Goal: Information Seeking & Learning: Learn about a topic

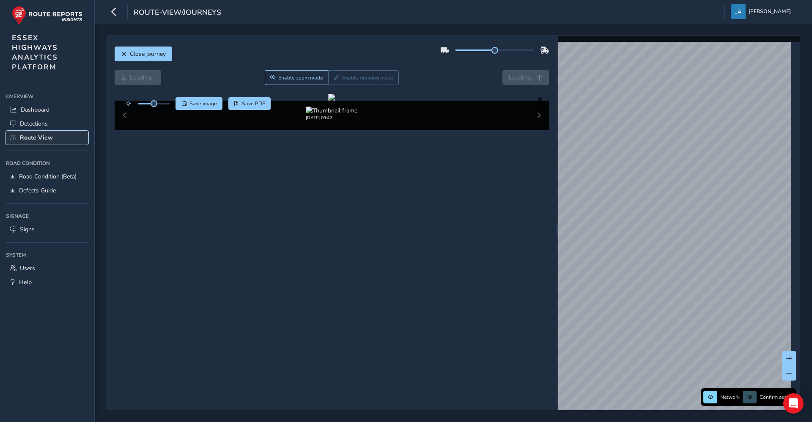
click at [21, 137] on span "Route View" at bounding box center [36, 138] width 33 height 8
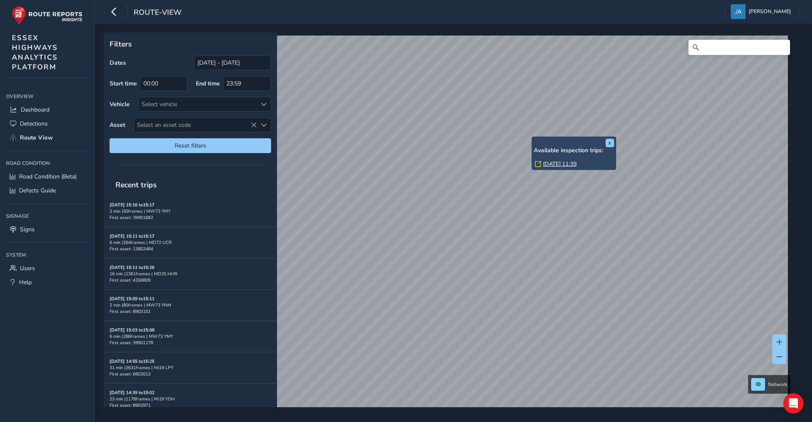
click at [547, 163] on link "[DATE] 11:39" at bounding box center [560, 164] width 34 height 8
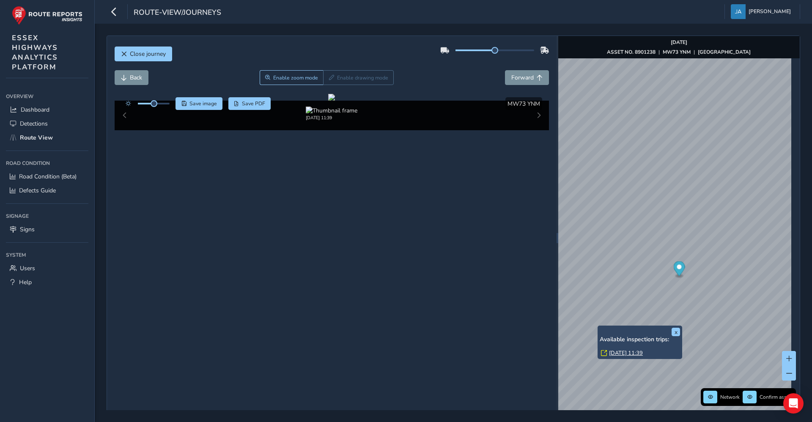
click at [628, 352] on link "[DATE] 11:39" at bounding box center [626, 353] width 34 height 8
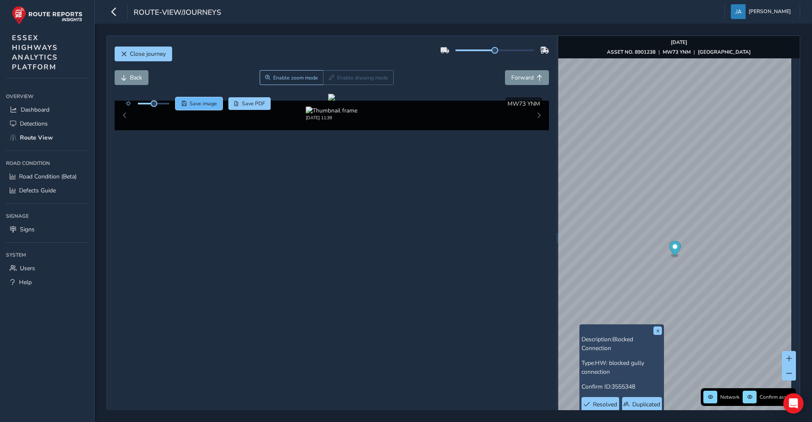
click at [202, 102] on span "Save image" at bounding box center [203, 103] width 27 height 7
click at [142, 51] on span "Close journey" at bounding box center [148, 54] width 36 height 8
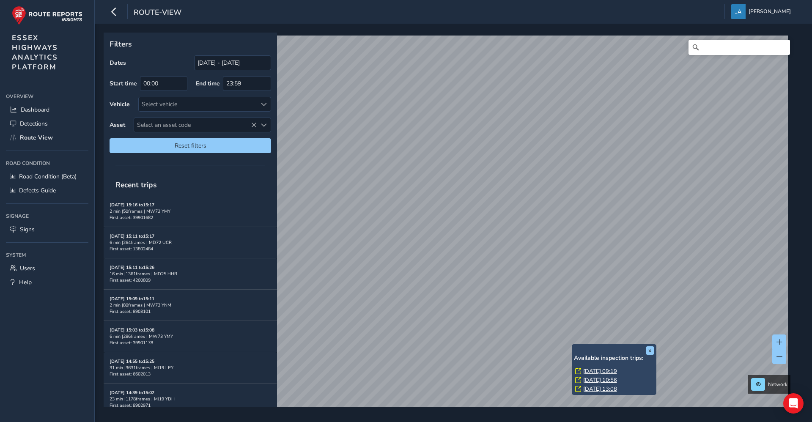
click at [596, 371] on link "[DATE] 09:19" at bounding box center [600, 372] width 34 height 8
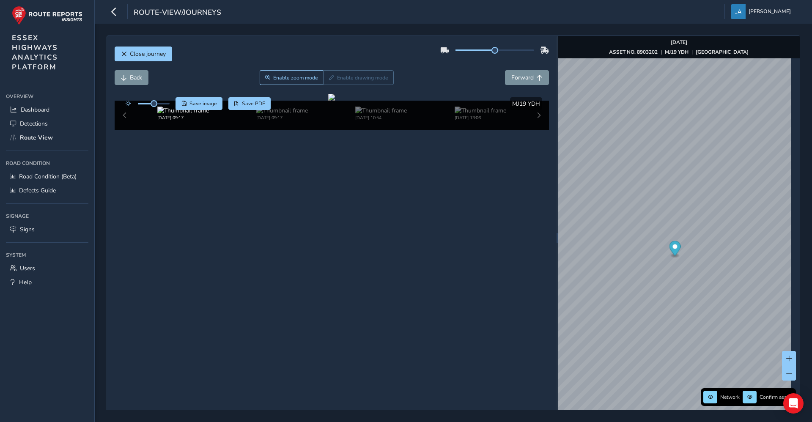
click at [154, 83] on div "Back Enable zoom mode Enable drawing mode Forward" at bounding box center [332, 77] width 435 height 15
click at [135, 79] on span "Back" at bounding box center [136, 78] width 12 height 8
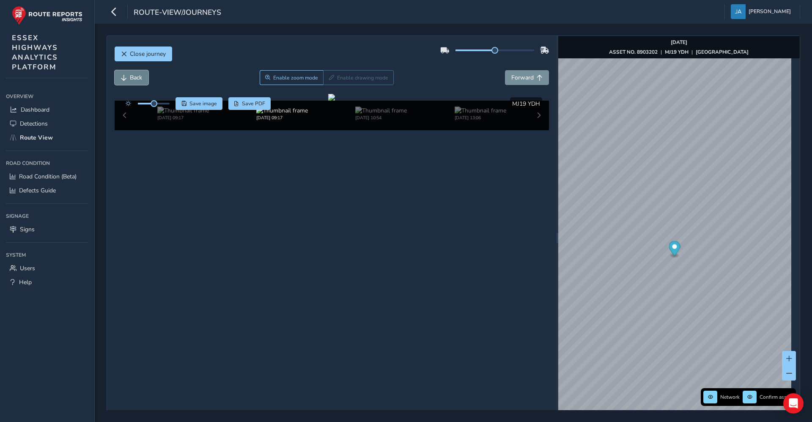
click at [135, 79] on span "Back" at bounding box center [136, 78] width 12 height 8
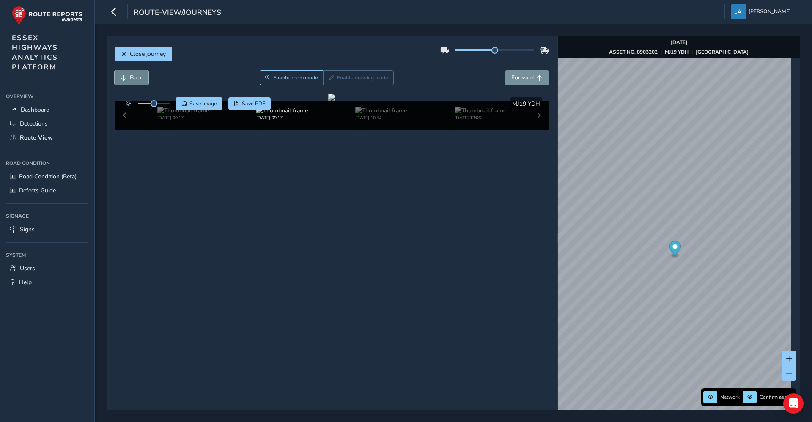
click at [135, 79] on span "Back" at bounding box center [136, 78] width 12 height 8
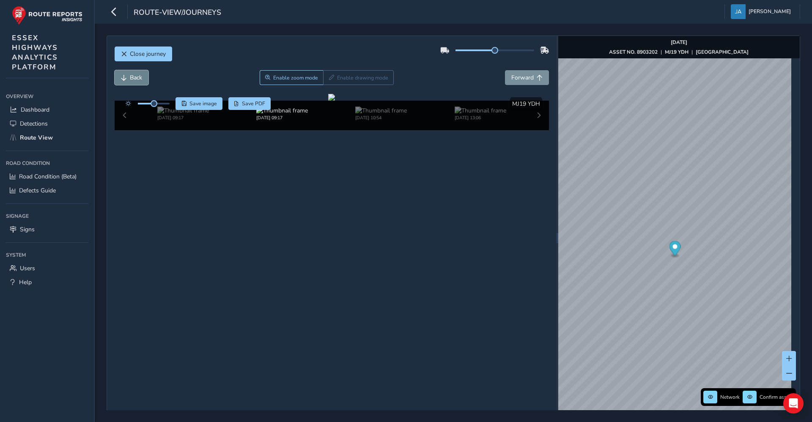
click at [135, 79] on span "Back" at bounding box center [136, 78] width 12 height 8
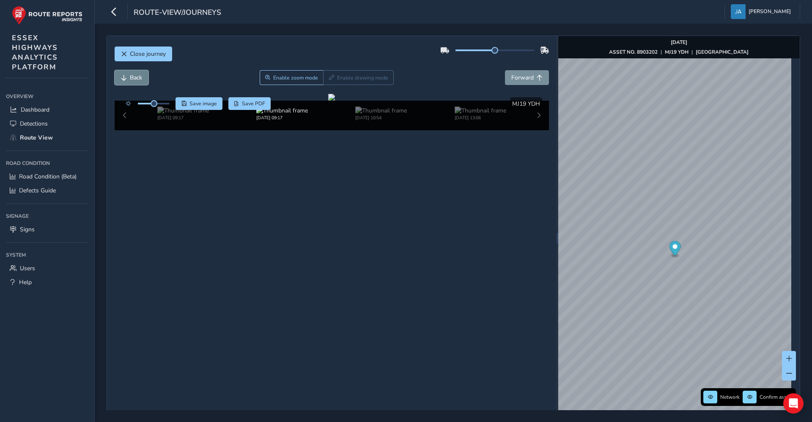
click at [135, 79] on span "Back" at bounding box center [136, 78] width 12 height 8
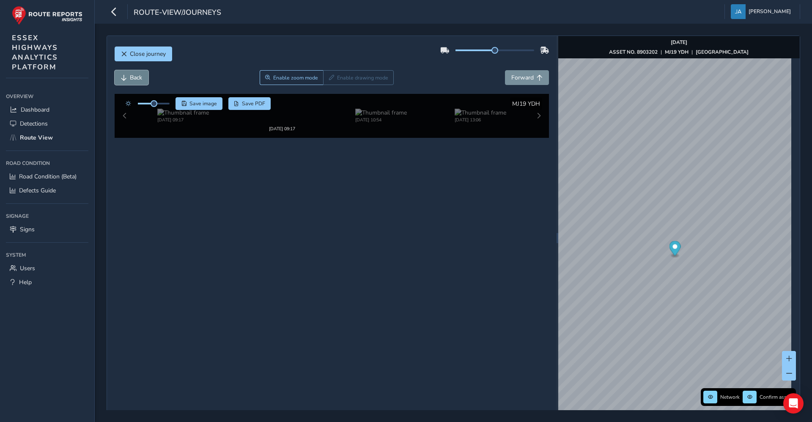
click at [135, 79] on span "Back" at bounding box center [136, 78] width 12 height 8
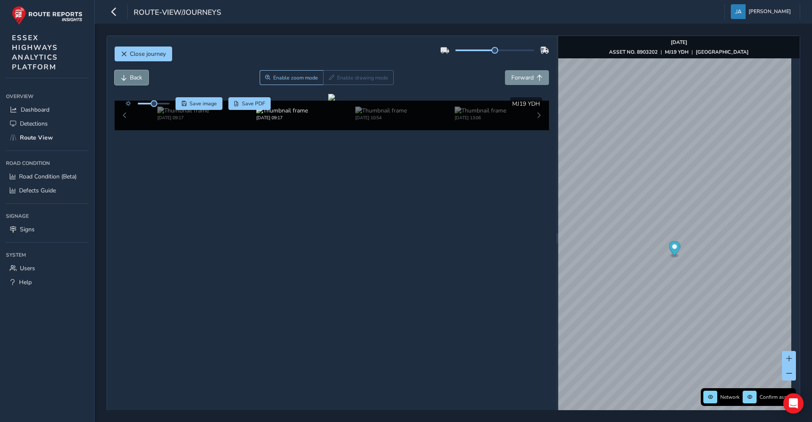
click at [135, 79] on span "Back" at bounding box center [136, 78] width 12 height 8
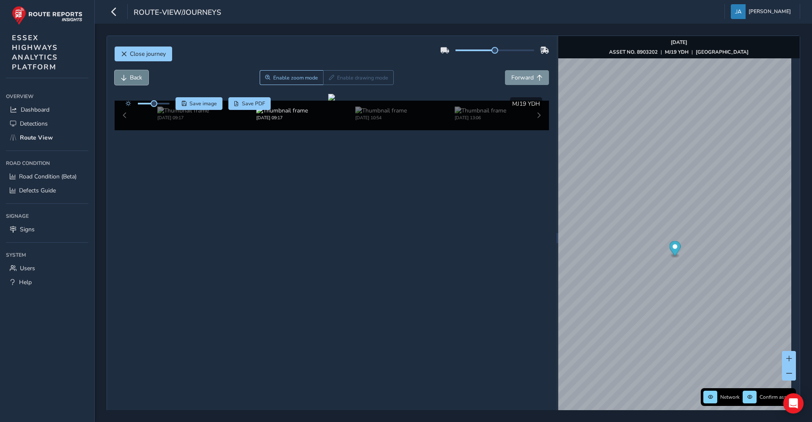
click at [135, 79] on span "Back" at bounding box center [136, 78] width 12 height 8
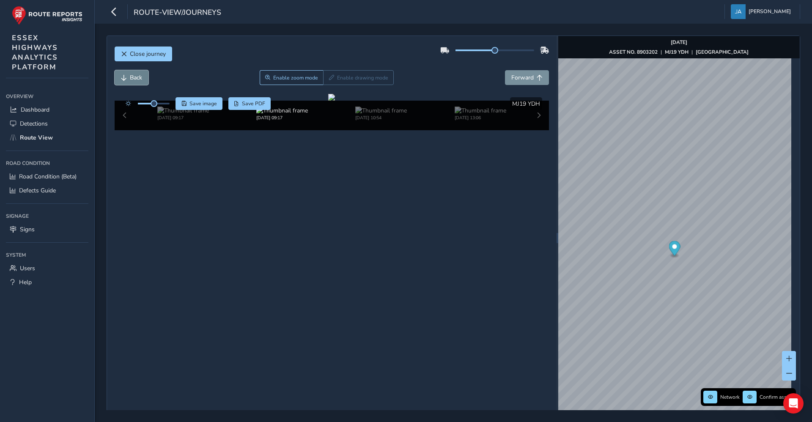
click at [135, 79] on span "Back" at bounding box center [136, 78] width 12 height 8
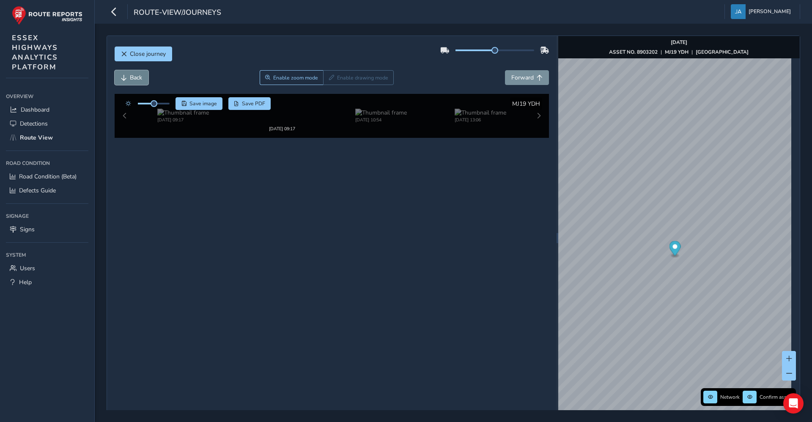
click at [135, 79] on span "Back" at bounding box center [136, 78] width 12 height 8
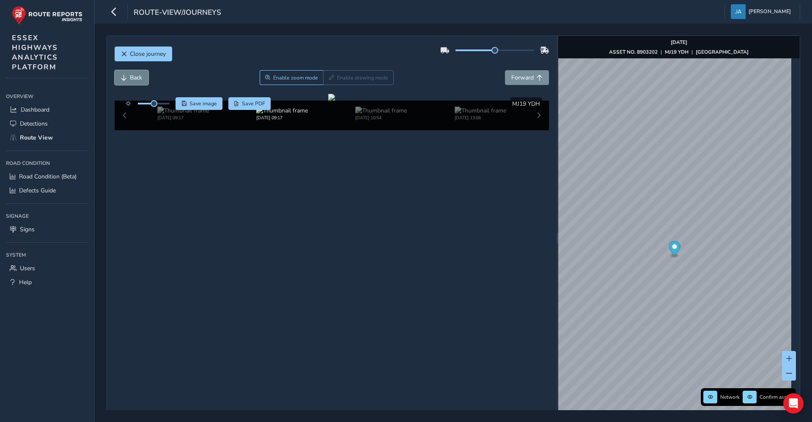
click at [135, 79] on span "Back" at bounding box center [136, 78] width 12 height 8
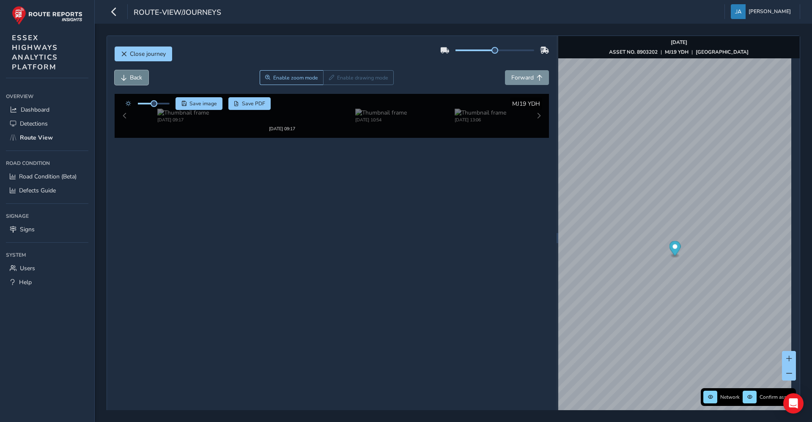
click at [135, 79] on span "Back" at bounding box center [136, 78] width 12 height 8
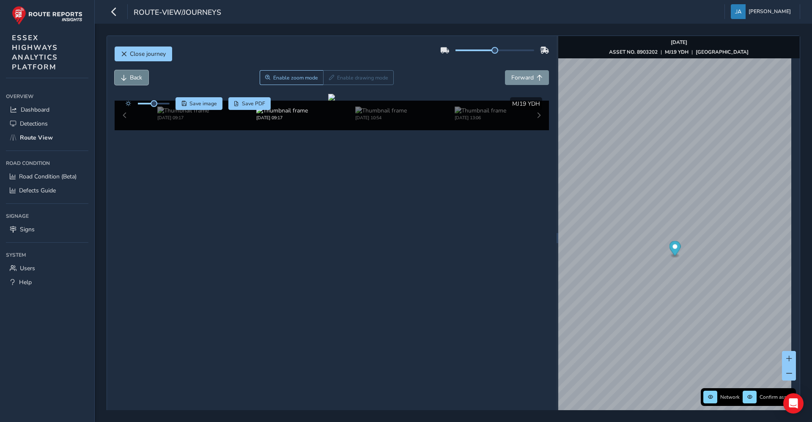
click at [135, 79] on span "Back" at bounding box center [136, 78] width 12 height 8
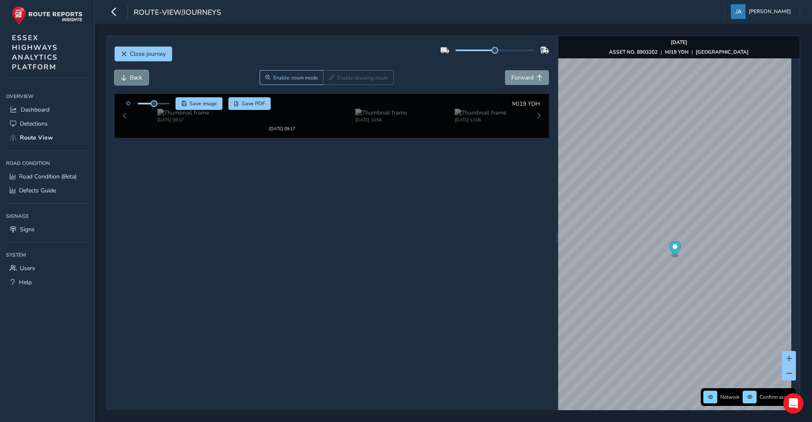
click at [135, 79] on span "Back" at bounding box center [136, 78] width 12 height 8
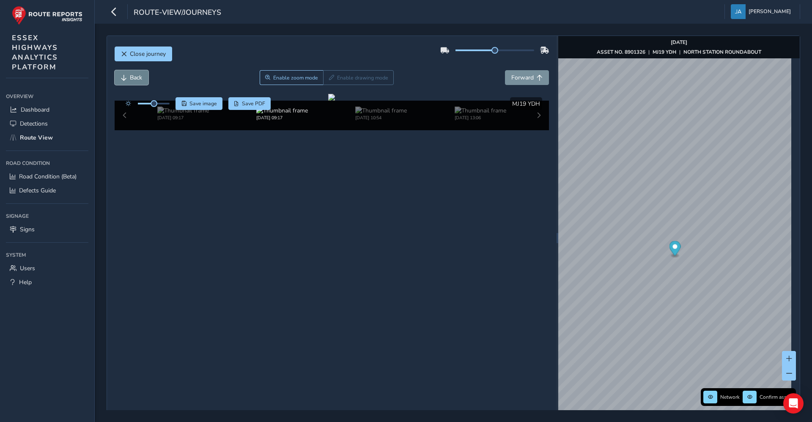
click at [135, 79] on span "Back" at bounding box center [136, 78] width 12 height 8
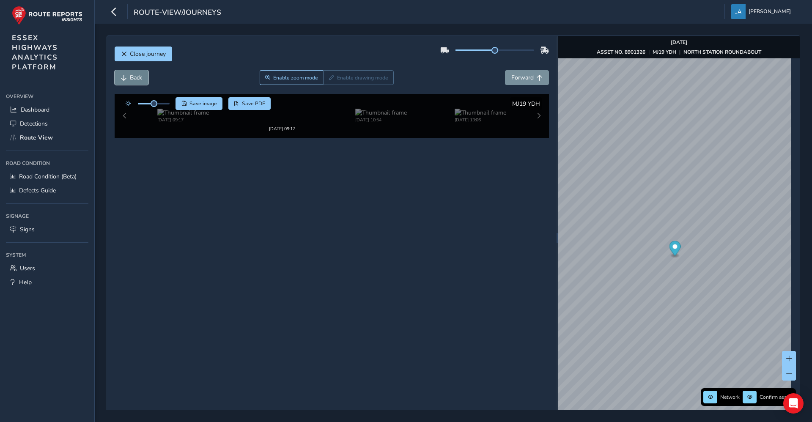
click at [135, 79] on span "Back" at bounding box center [136, 78] width 12 height 8
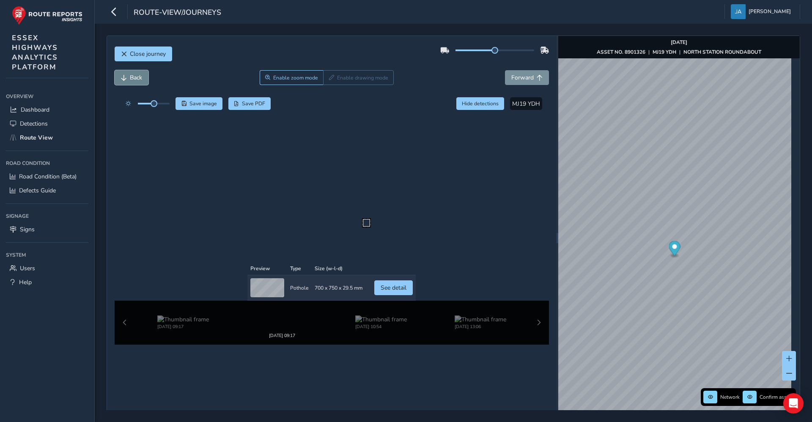
click at [135, 79] on span "Back" at bounding box center [136, 78] width 12 height 8
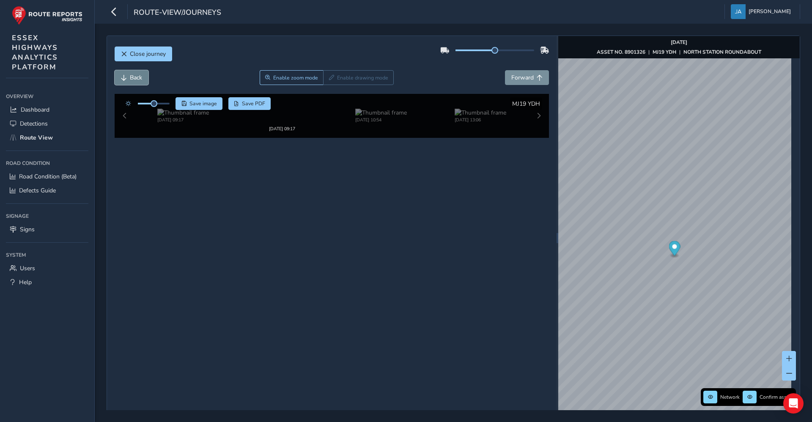
click at [135, 79] on span "Back" at bounding box center [136, 78] width 12 height 8
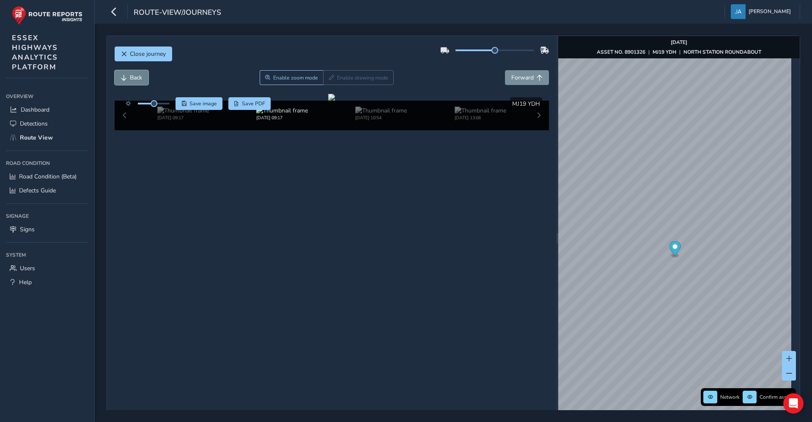
click at [135, 79] on span "Back" at bounding box center [136, 78] width 12 height 8
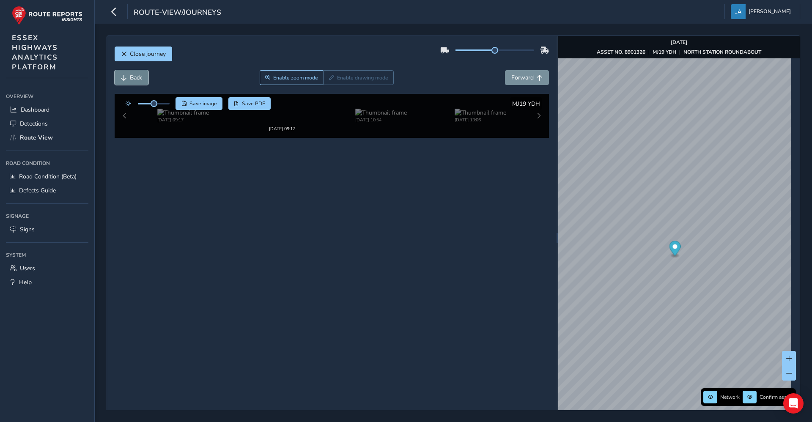
click at [135, 79] on span "Back" at bounding box center [136, 78] width 12 height 8
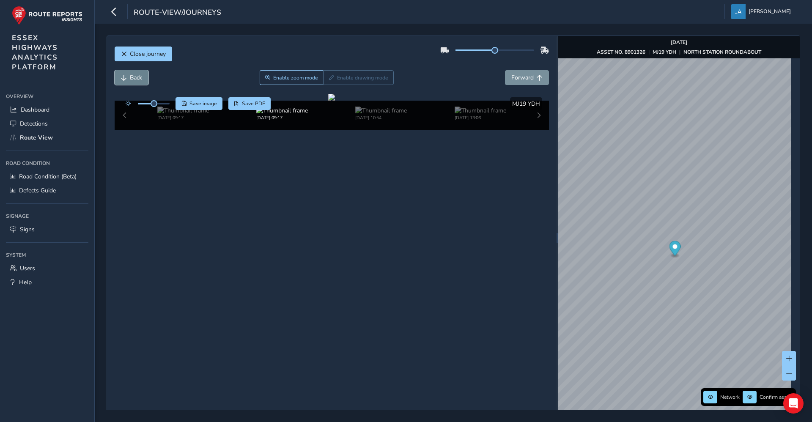
click at [135, 79] on span "Back" at bounding box center [136, 78] width 12 height 8
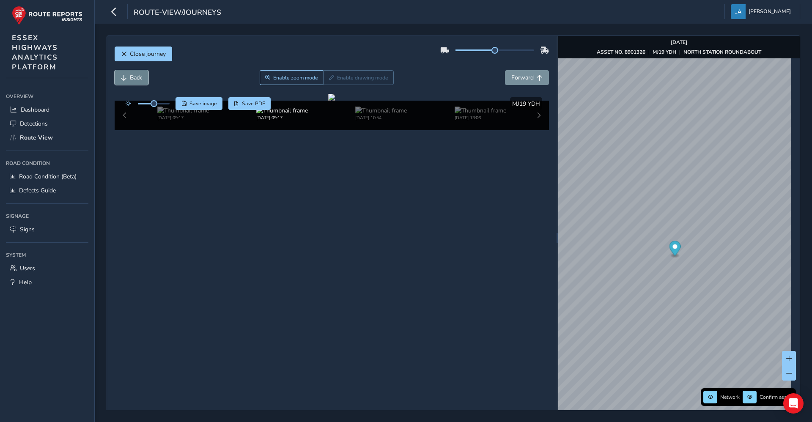
click at [135, 79] on span "Back" at bounding box center [136, 78] width 12 height 8
click at [520, 74] on span "Forward" at bounding box center [522, 78] width 22 height 8
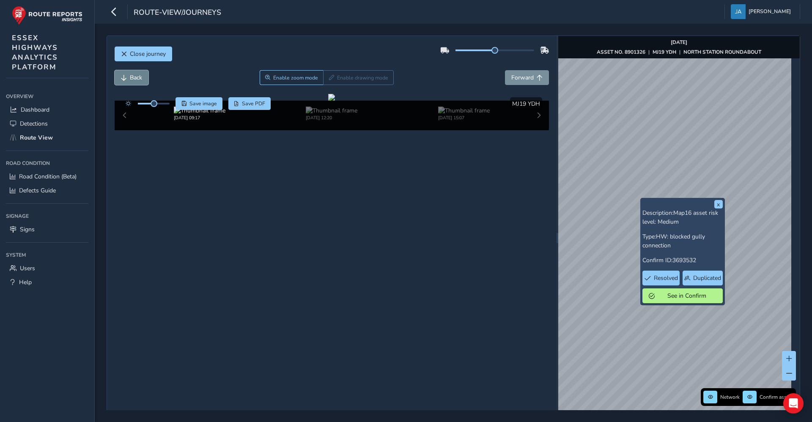
click at [135, 74] on span "Back" at bounding box center [136, 78] width 12 height 8
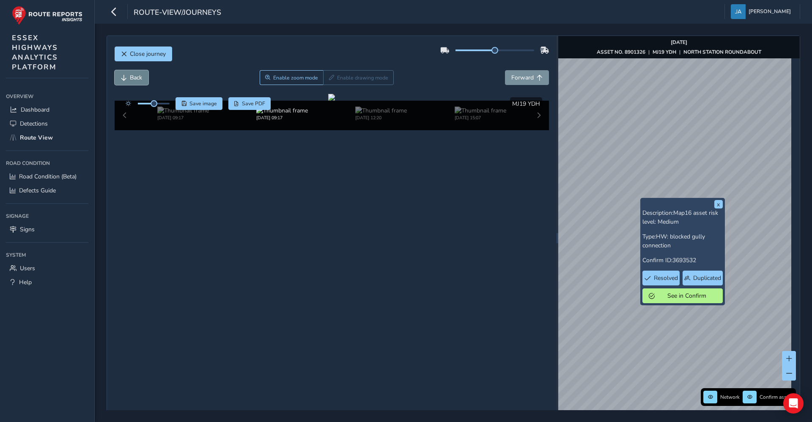
click at [135, 74] on span "Back" at bounding box center [136, 78] width 12 height 8
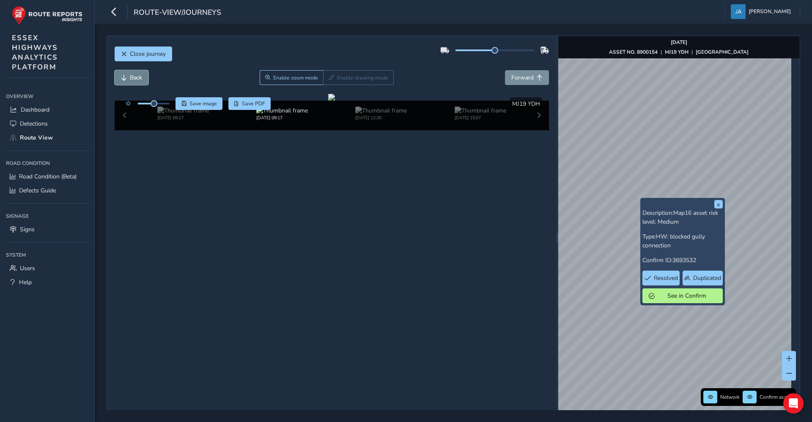
click at [135, 74] on span "Back" at bounding box center [136, 78] width 12 height 8
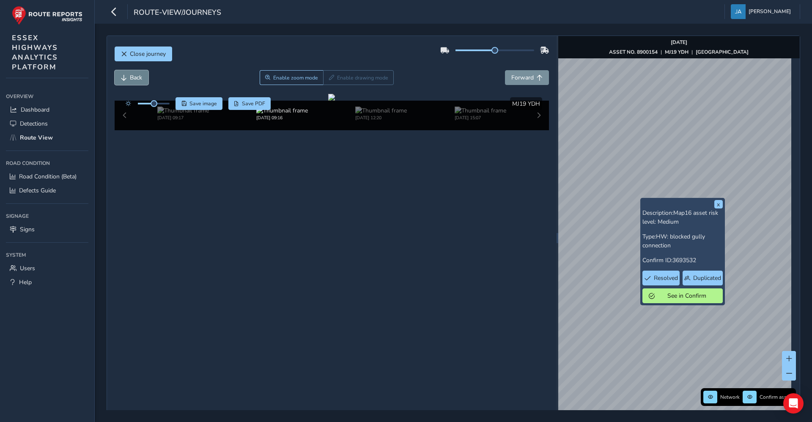
click at [135, 74] on span "Back" at bounding box center [136, 78] width 12 height 8
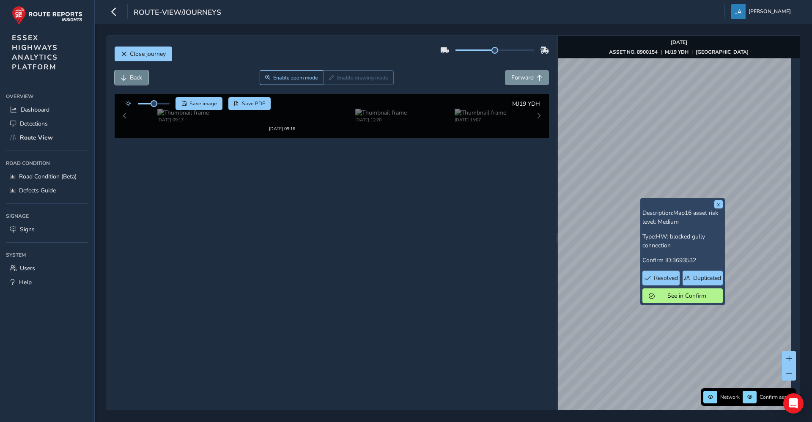
click at [135, 74] on span "Back" at bounding box center [136, 78] width 12 height 8
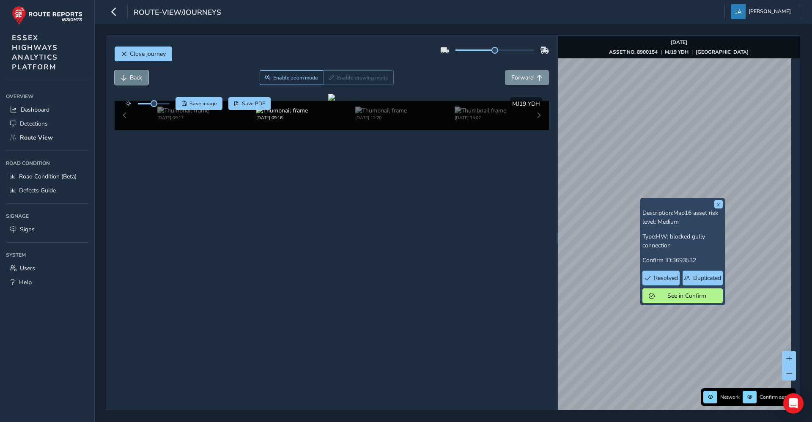
click at [135, 74] on span "Back" at bounding box center [136, 78] width 12 height 8
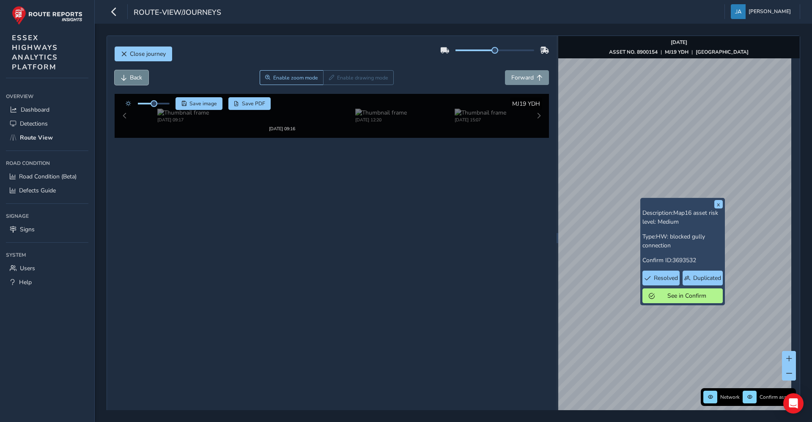
click at [135, 74] on span "Back" at bounding box center [136, 78] width 12 height 8
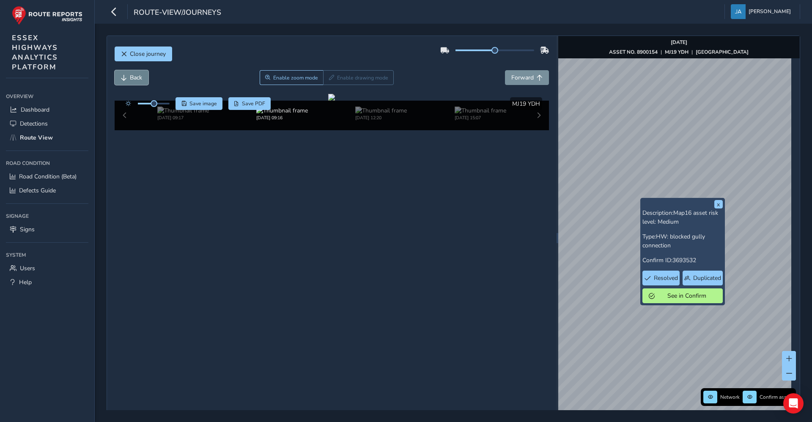
click at [135, 74] on span "Back" at bounding box center [136, 78] width 12 height 8
click at [135, 75] on span "Back" at bounding box center [136, 78] width 12 height 8
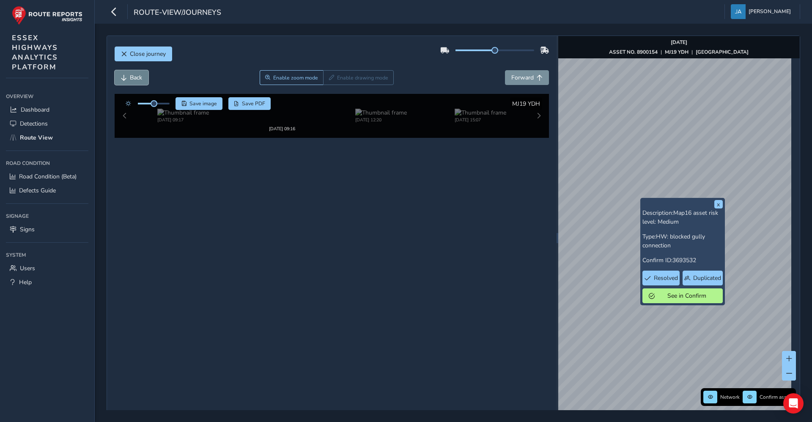
click at [135, 75] on span "Back" at bounding box center [136, 78] width 12 height 8
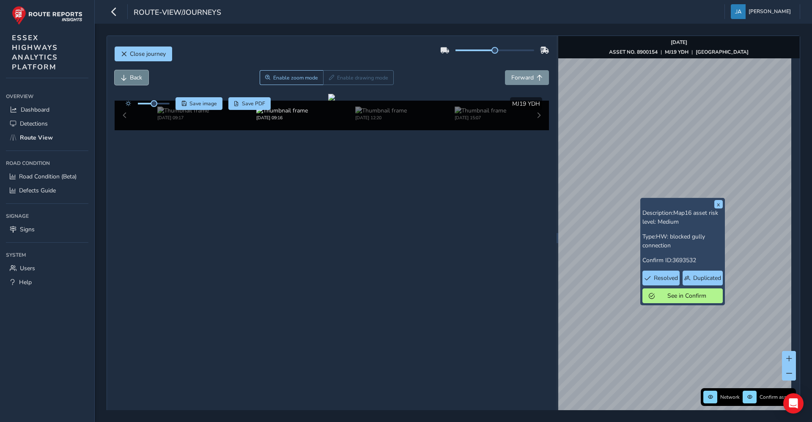
click at [135, 75] on span "Back" at bounding box center [136, 78] width 12 height 8
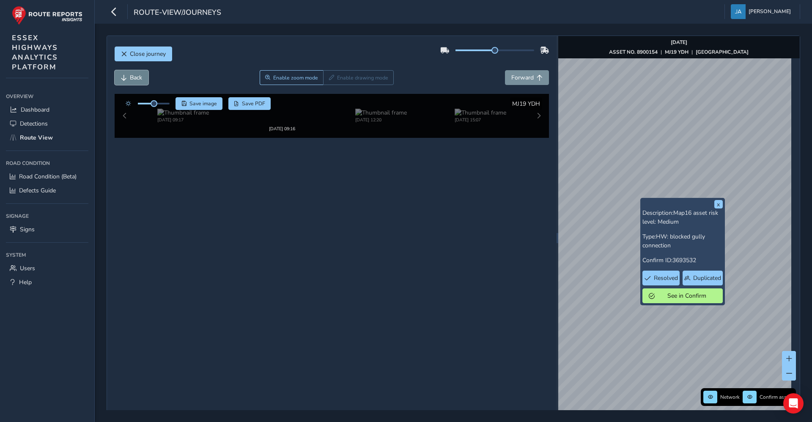
click at [135, 75] on span "Back" at bounding box center [136, 78] width 12 height 8
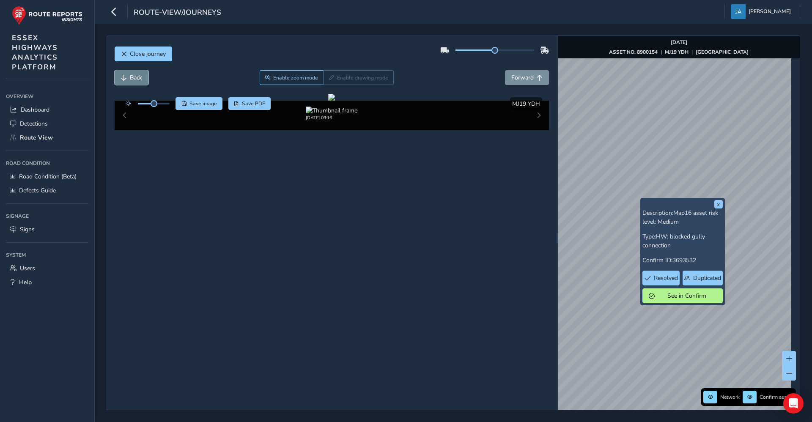
click at [135, 75] on span "Back" at bounding box center [136, 78] width 12 height 8
click at [529, 79] on span "Forward" at bounding box center [522, 78] width 22 height 8
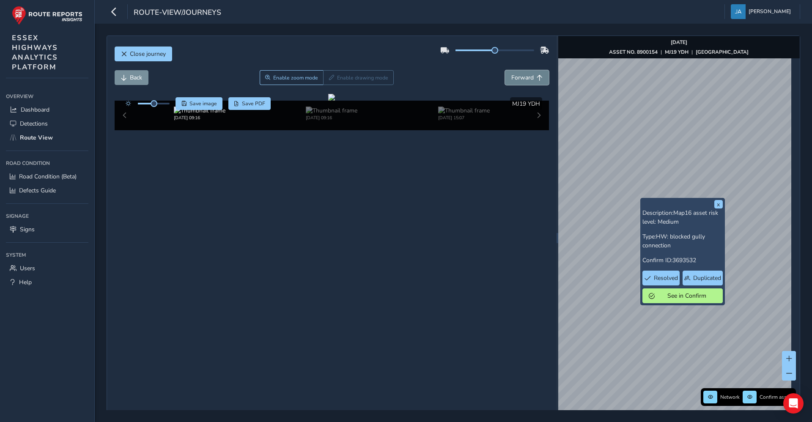
click at [529, 79] on span "Forward" at bounding box center [522, 78] width 22 height 8
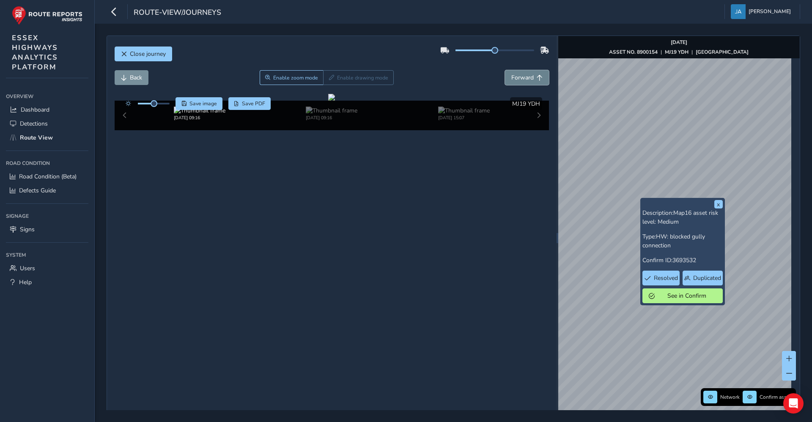
click at [529, 79] on span "Forward" at bounding box center [522, 78] width 22 height 8
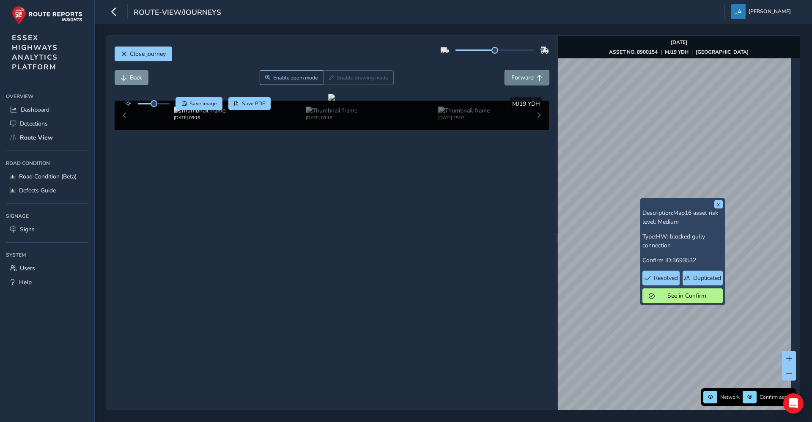
click at [529, 79] on span "Forward" at bounding box center [522, 78] width 22 height 8
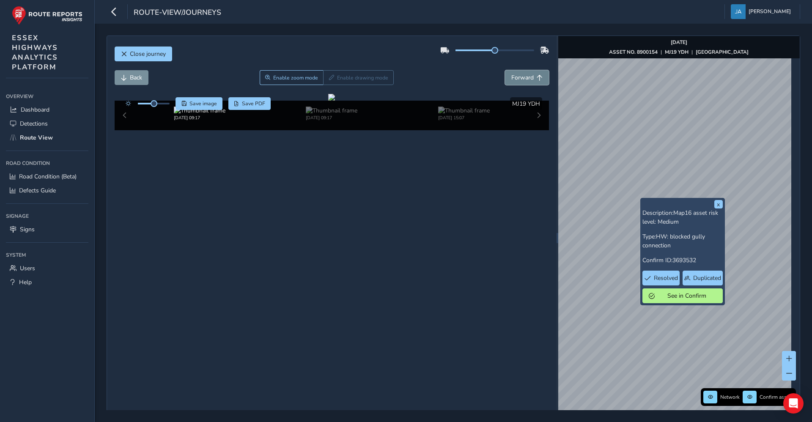
click at [529, 79] on span "Forward" at bounding box center [522, 78] width 22 height 8
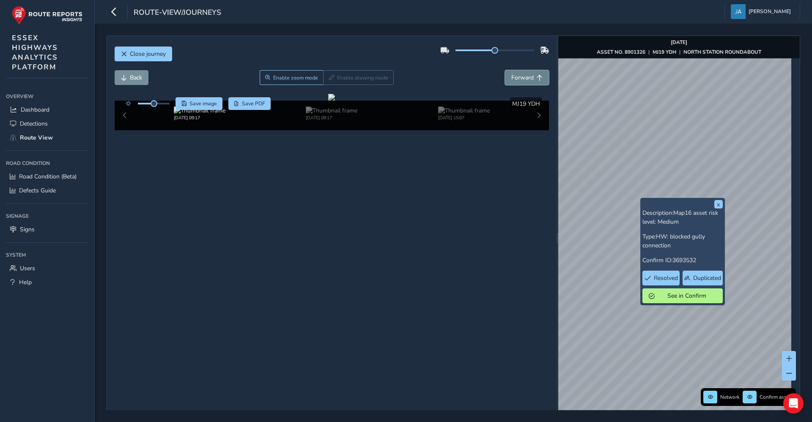
click at [529, 79] on span "Forward" at bounding box center [522, 78] width 22 height 8
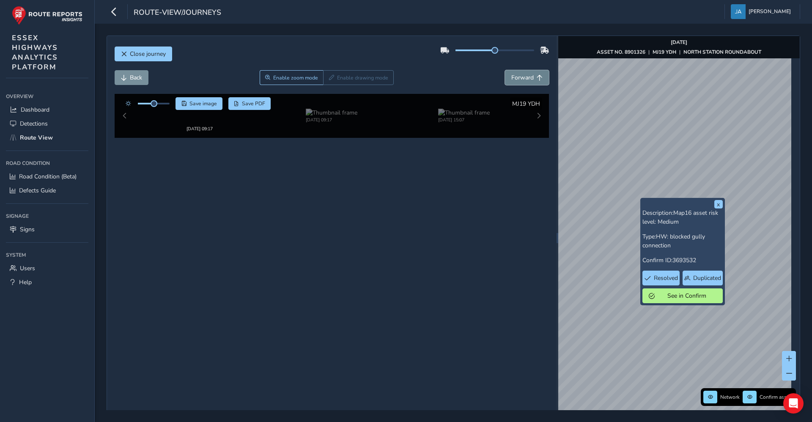
click at [529, 79] on span "Forward" at bounding box center [522, 78] width 22 height 8
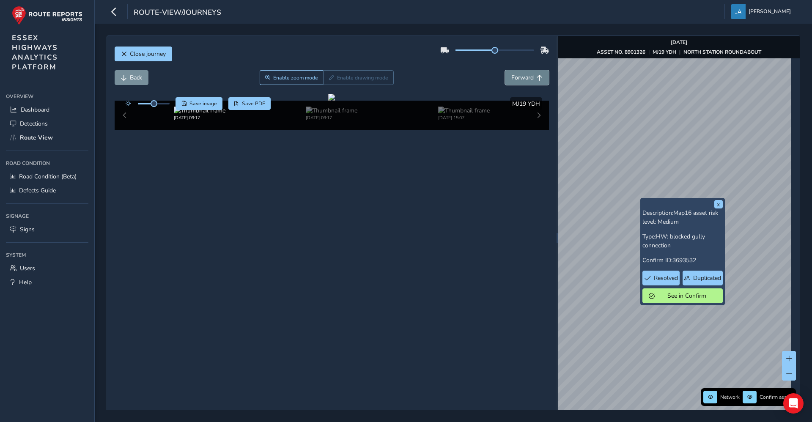
click at [529, 79] on span "Forward" at bounding box center [522, 78] width 22 height 8
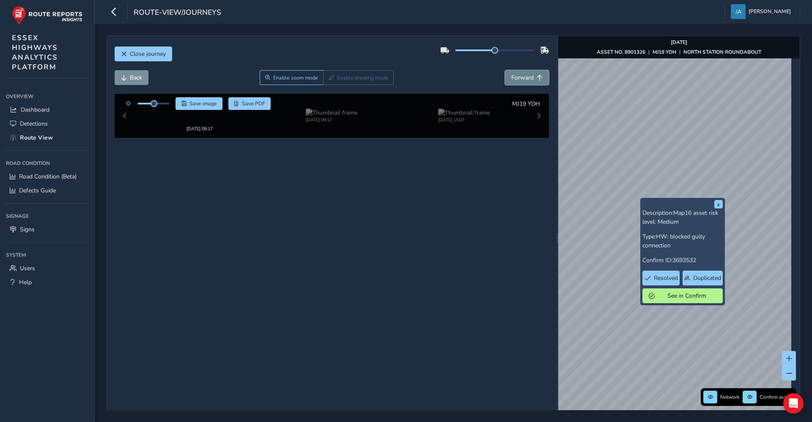
click at [529, 79] on span "Forward" at bounding box center [522, 78] width 22 height 8
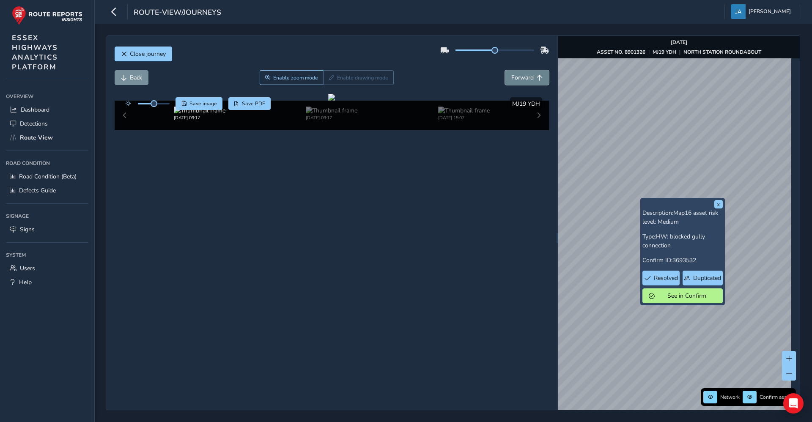
click at [529, 79] on span "Forward" at bounding box center [522, 78] width 22 height 8
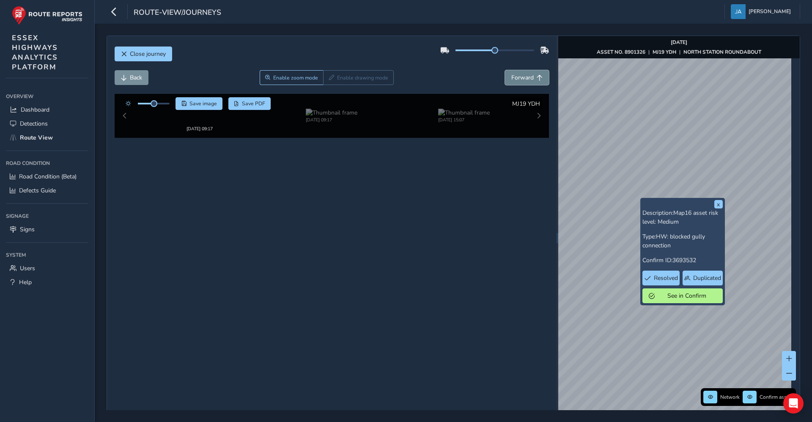
click at [529, 79] on span "Forward" at bounding box center [522, 78] width 22 height 8
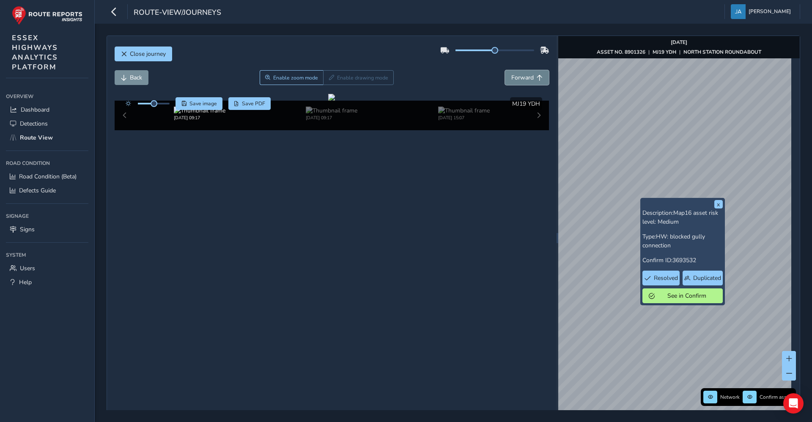
click at [529, 79] on span "Forward" at bounding box center [522, 78] width 22 height 8
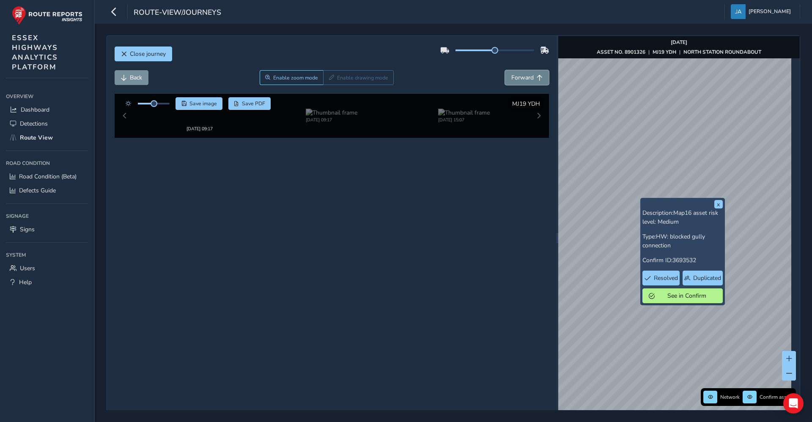
click at [529, 79] on span "Forward" at bounding box center [522, 78] width 22 height 8
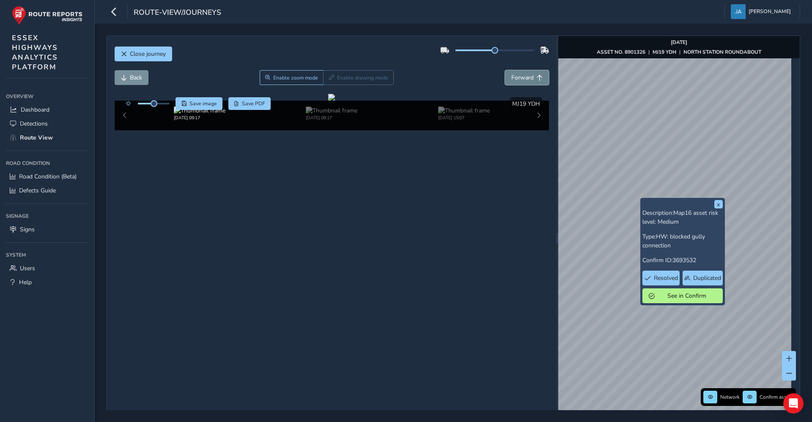
click at [529, 79] on span "Forward" at bounding box center [522, 78] width 22 height 8
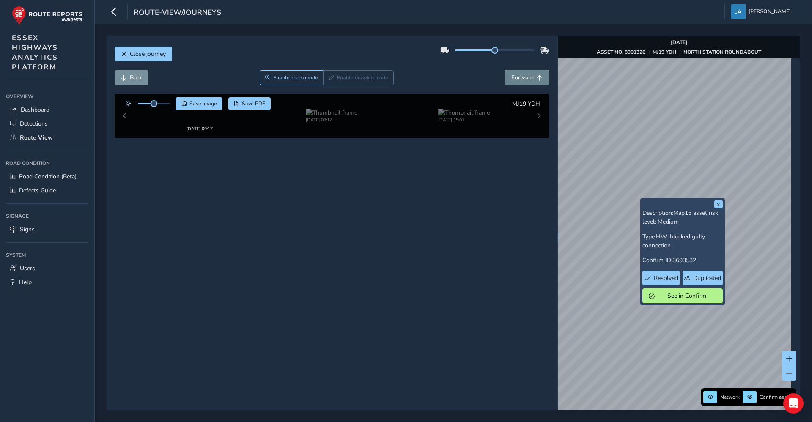
click at [529, 79] on span "Forward" at bounding box center [522, 78] width 22 height 8
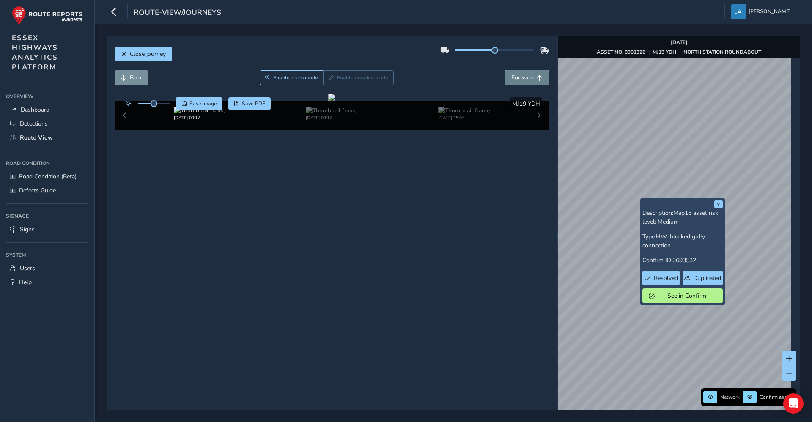
click at [529, 79] on span "Forward" at bounding box center [522, 78] width 22 height 8
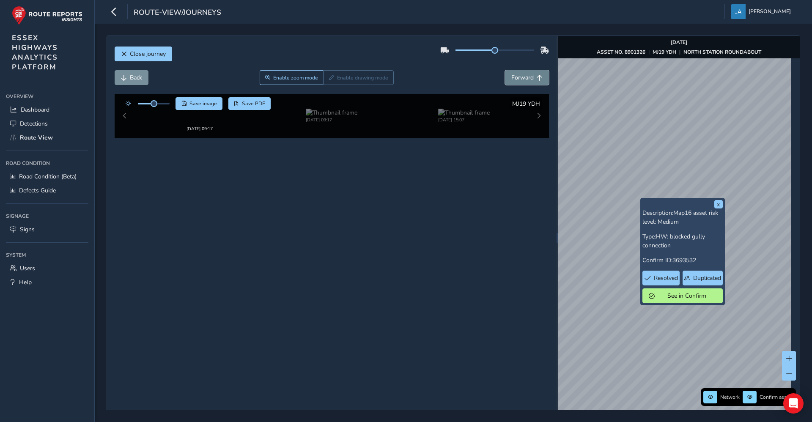
click at [529, 79] on span "Forward" at bounding box center [522, 78] width 22 height 8
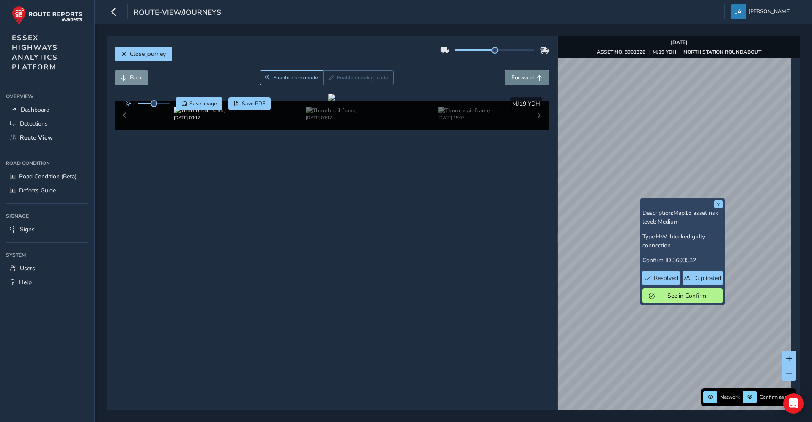
click at [529, 79] on span "Forward" at bounding box center [522, 78] width 22 height 8
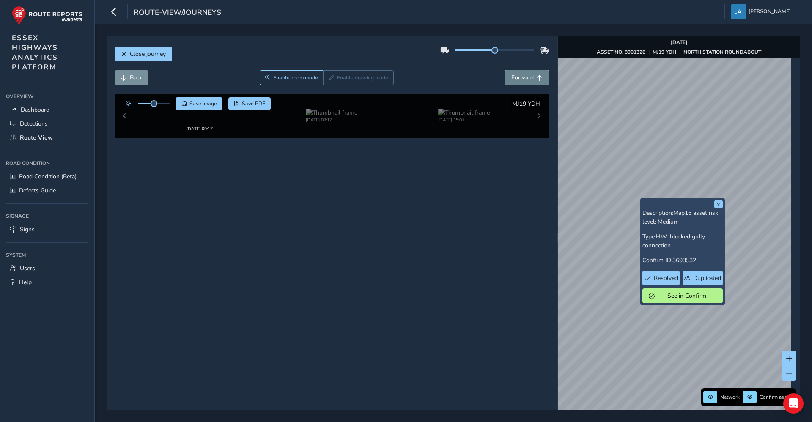
click at [529, 79] on span "Forward" at bounding box center [522, 78] width 22 height 8
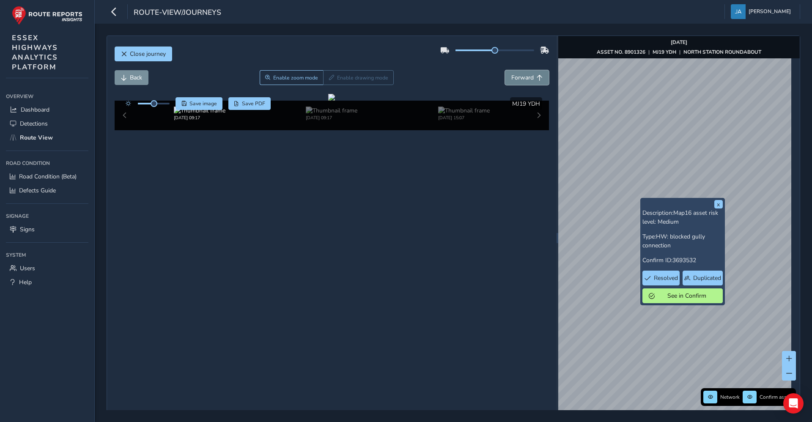
click at [529, 79] on span "Forward" at bounding box center [522, 78] width 22 height 8
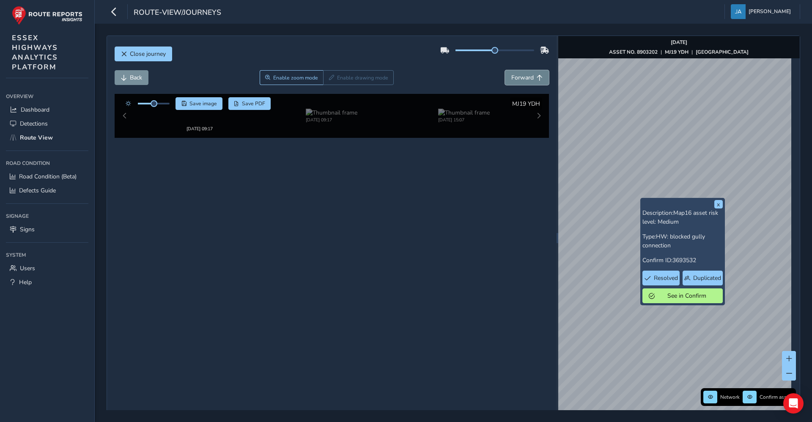
click at [529, 79] on span "Forward" at bounding box center [522, 78] width 22 height 8
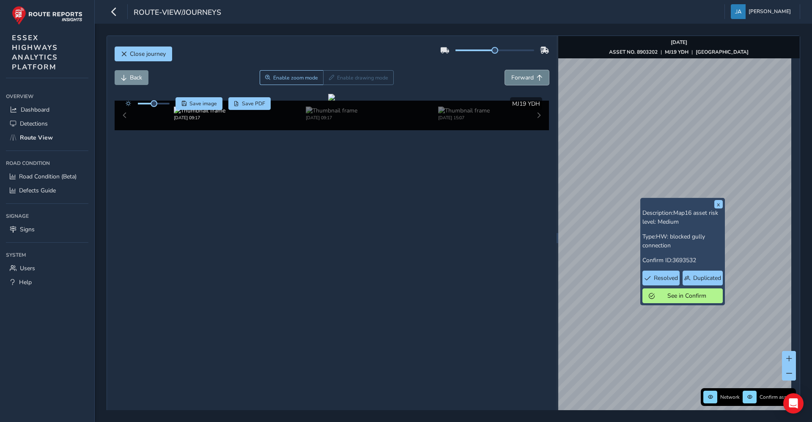
click at [529, 79] on span "Forward" at bounding box center [522, 78] width 22 height 8
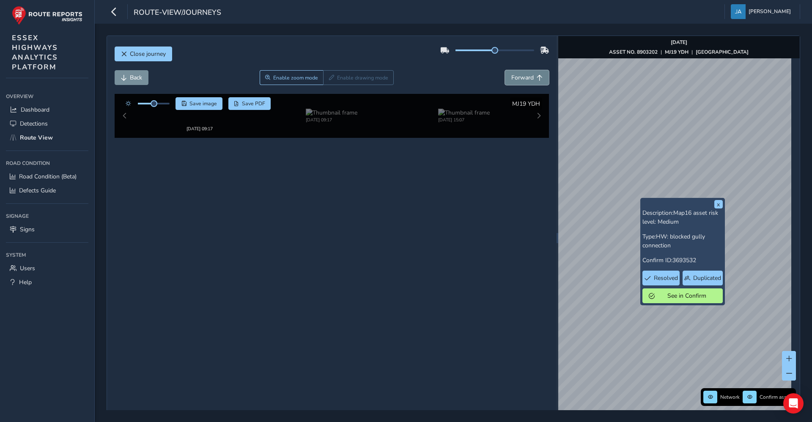
click at [529, 79] on span "Forward" at bounding box center [522, 78] width 22 height 8
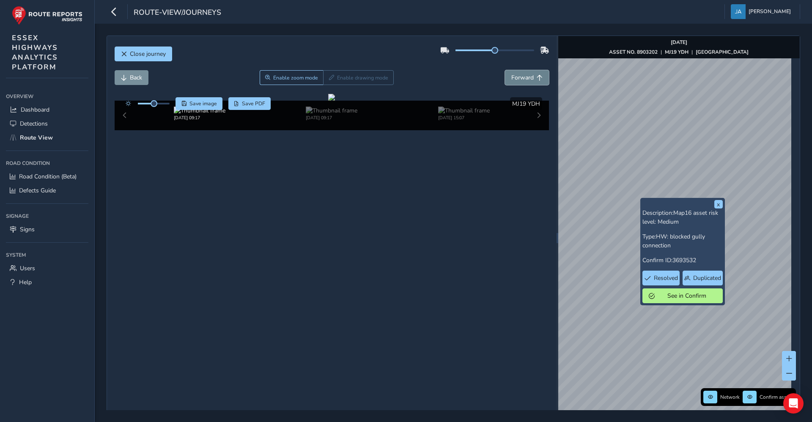
click at [529, 79] on span "Forward" at bounding box center [522, 78] width 22 height 8
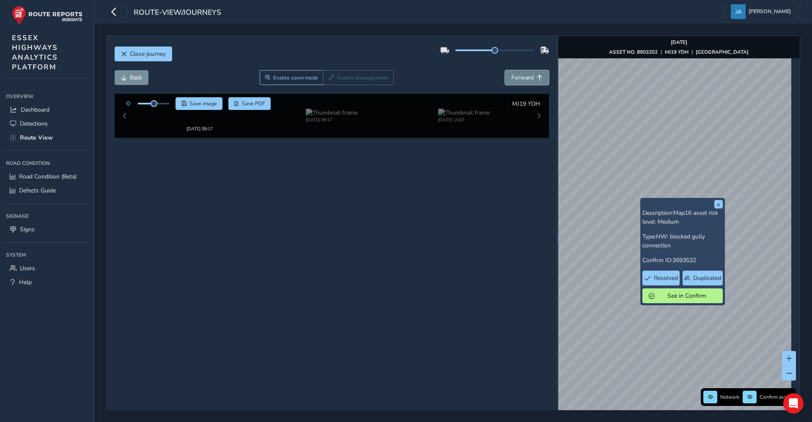
click at [529, 79] on span "Forward" at bounding box center [522, 78] width 22 height 8
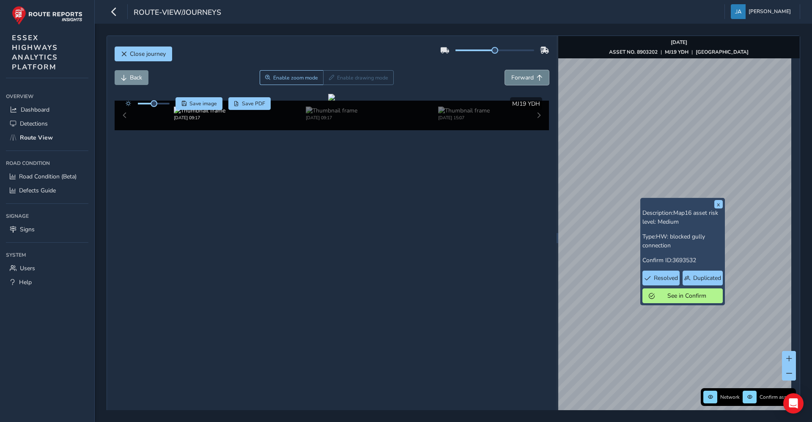
click at [529, 79] on span "Forward" at bounding box center [522, 78] width 22 height 8
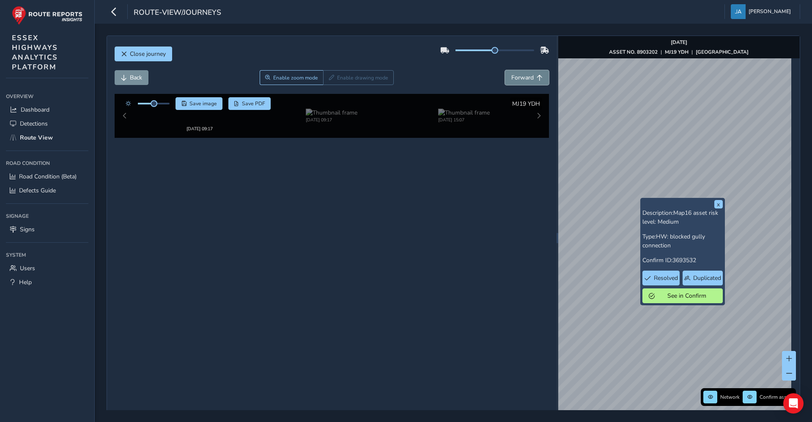
click at [529, 79] on span "Forward" at bounding box center [522, 78] width 22 height 8
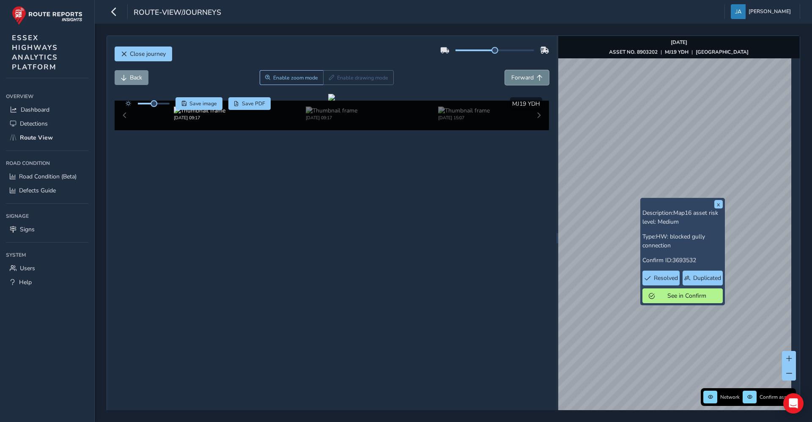
click at [529, 79] on span "Forward" at bounding box center [522, 78] width 22 height 8
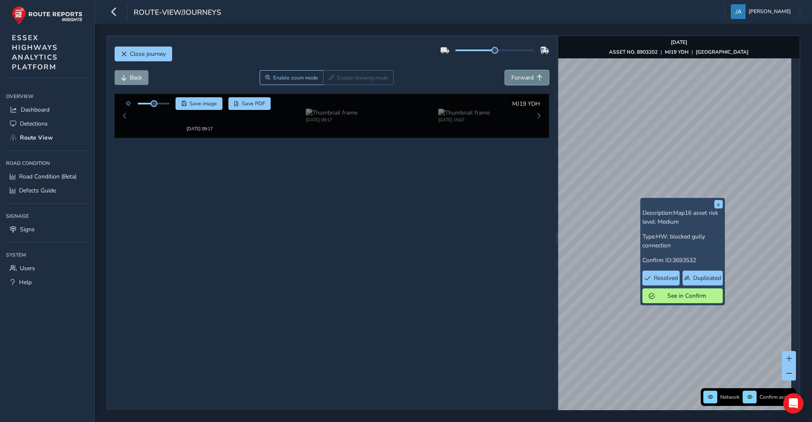
click at [529, 79] on span "Forward" at bounding box center [522, 78] width 22 height 8
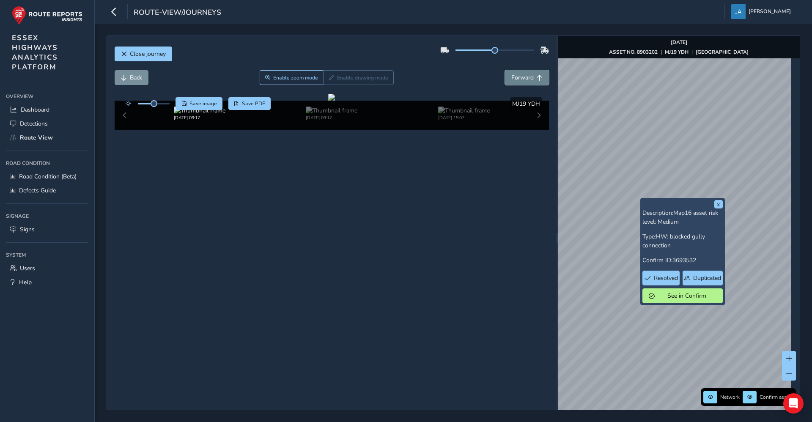
click at [529, 79] on span "Forward" at bounding box center [522, 78] width 22 height 8
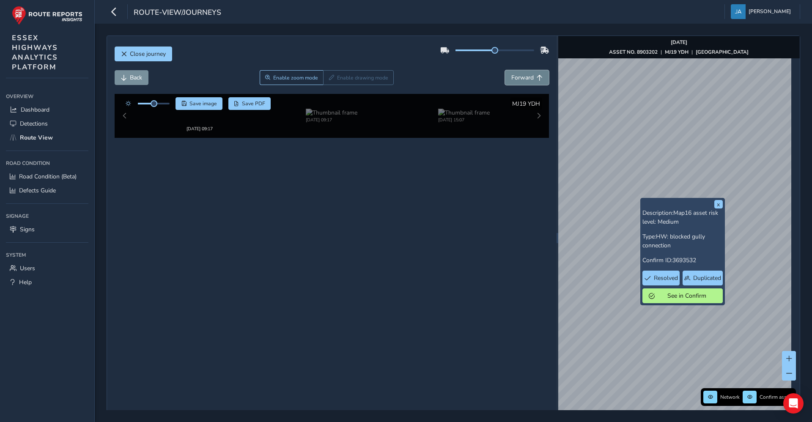
click at [529, 79] on span "Forward" at bounding box center [522, 78] width 22 height 8
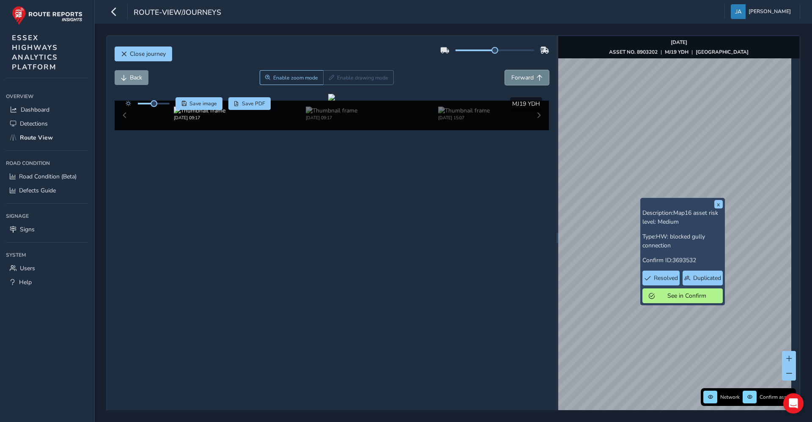
click at [529, 79] on span "Forward" at bounding box center [522, 78] width 22 height 8
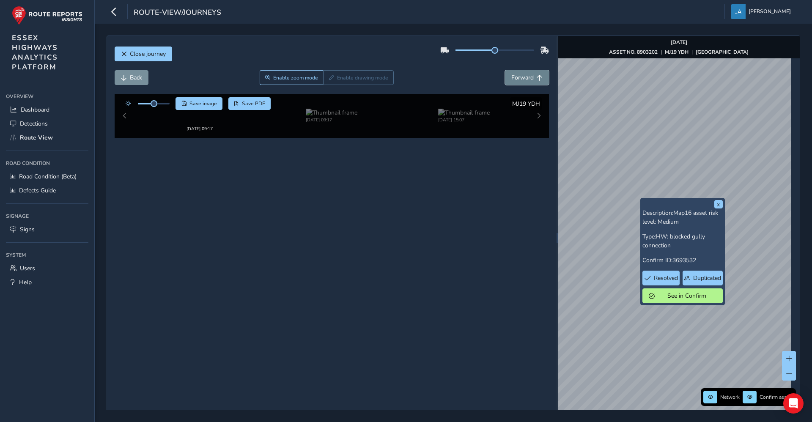
click at [529, 79] on span "Forward" at bounding box center [522, 78] width 22 height 8
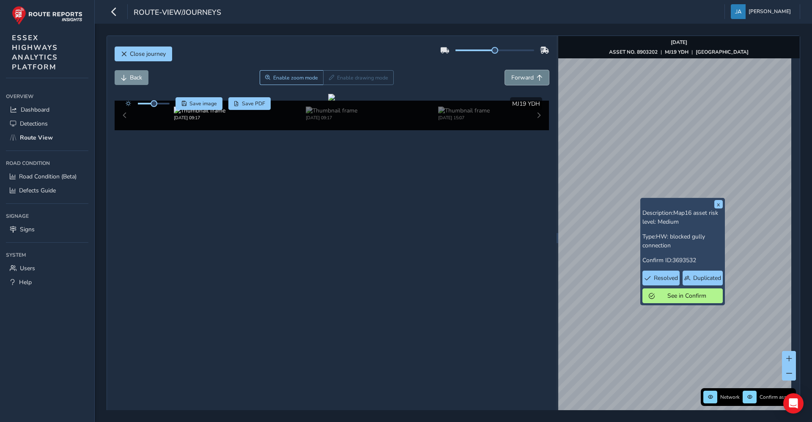
click at [529, 79] on span "Forward" at bounding box center [522, 78] width 22 height 8
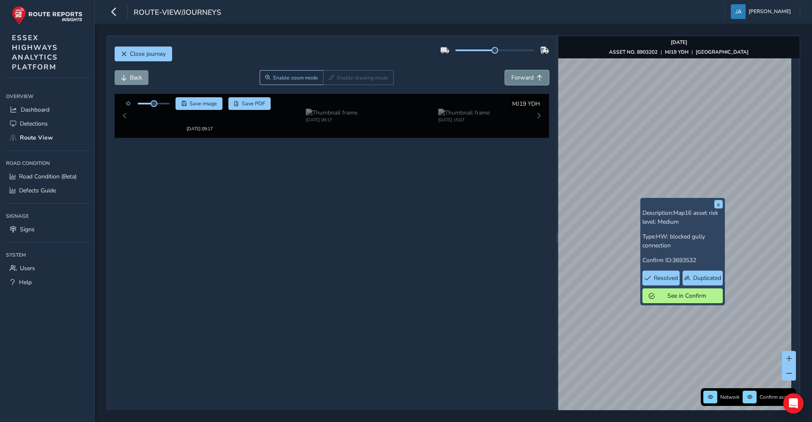
click at [529, 79] on span "Forward" at bounding box center [522, 78] width 22 height 8
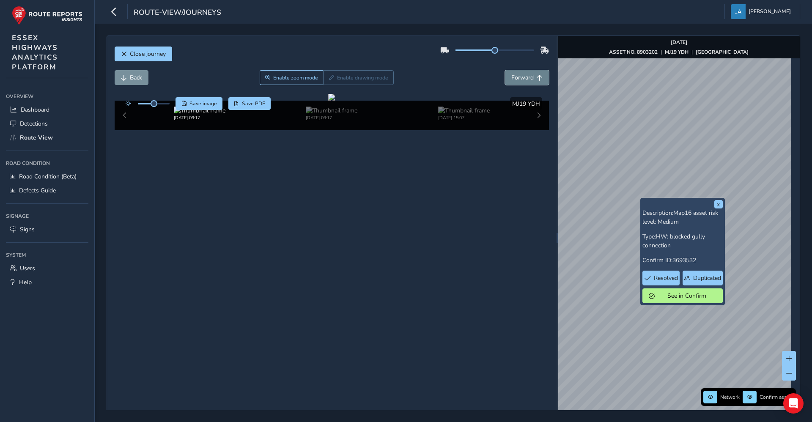
click at [529, 79] on span "Forward" at bounding box center [522, 78] width 22 height 8
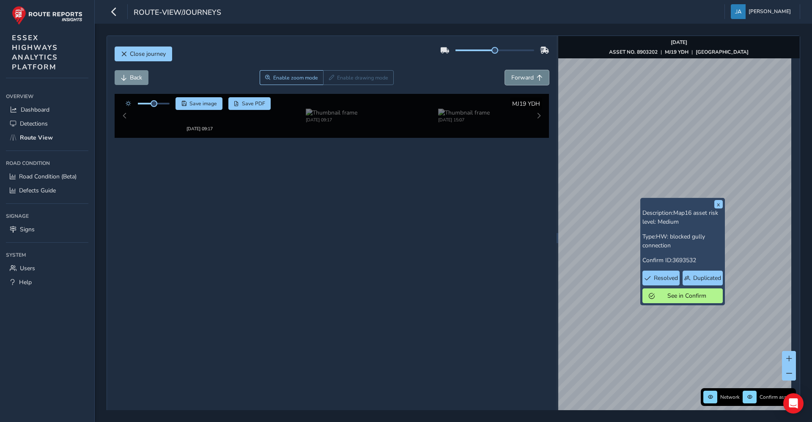
click at [529, 79] on span "Forward" at bounding box center [522, 78] width 22 height 8
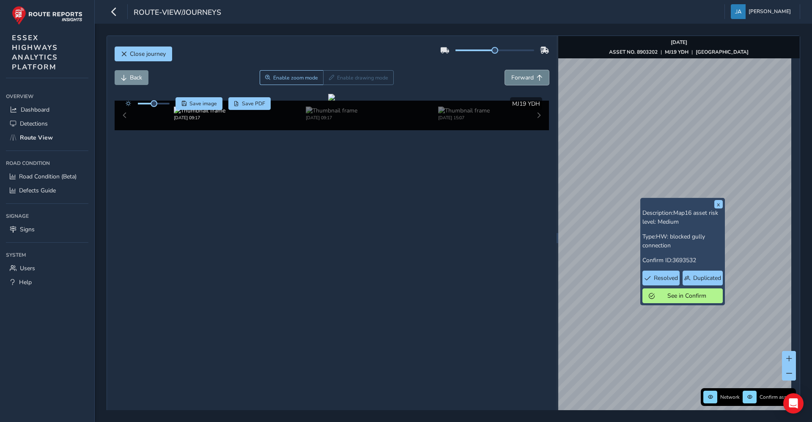
click at [529, 79] on span "Forward" at bounding box center [522, 78] width 22 height 8
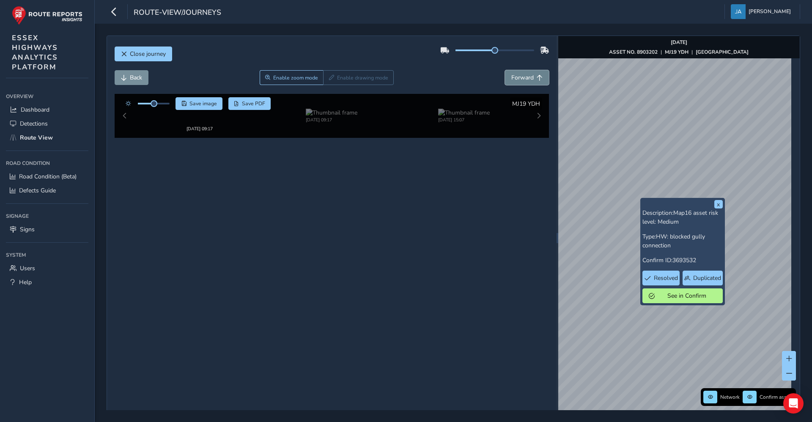
click at [529, 79] on span "Forward" at bounding box center [522, 78] width 22 height 8
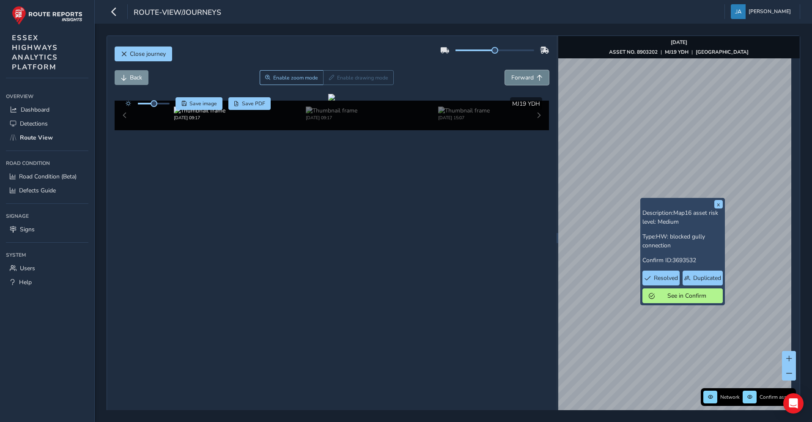
click at [529, 79] on span "Forward" at bounding box center [522, 78] width 22 height 8
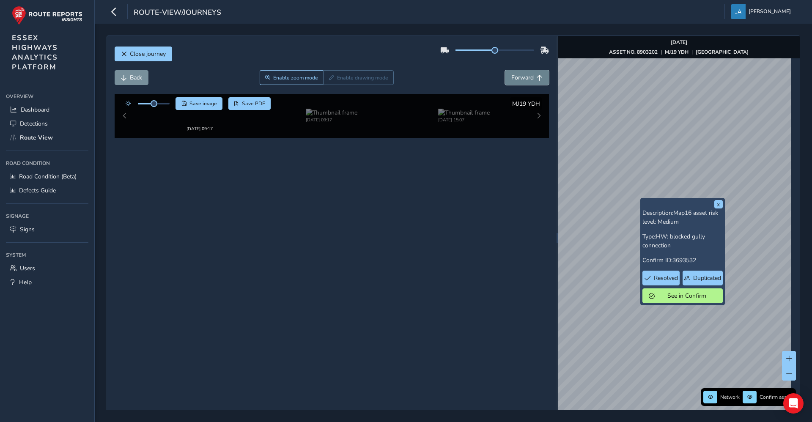
click at [529, 79] on span "Forward" at bounding box center [522, 78] width 22 height 8
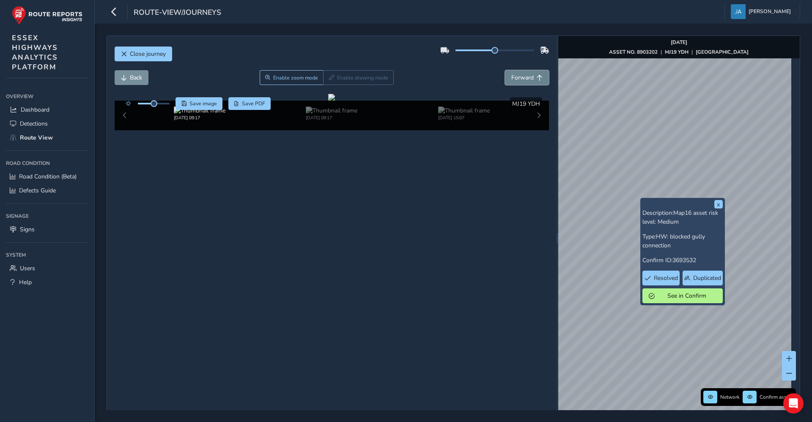
click at [529, 79] on span "Forward" at bounding box center [522, 78] width 22 height 8
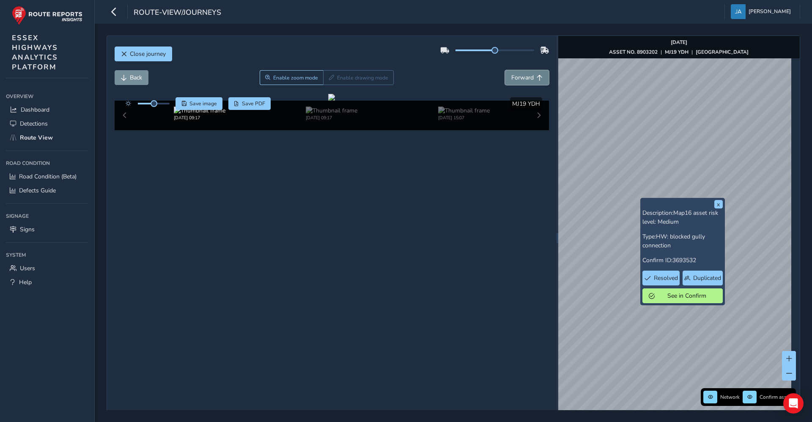
click at [529, 79] on span "Forward" at bounding box center [522, 78] width 22 height 8
click at [119, 79] on button "Back" at bounding box center [132, 77] width 34 height 15
click at [511, 77] on span "Forward" at bounding box center [522, 78] width 22 height 8
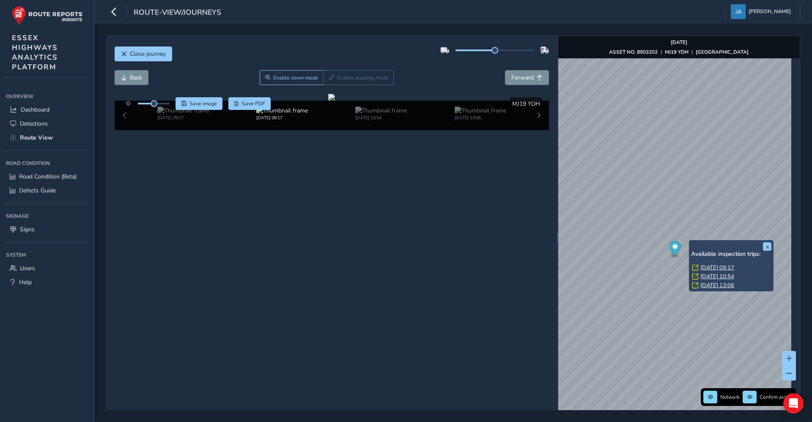
click at [691, 241] on div "x Available inspection trips: [DATE] 09:17 [DATE] 10:54 [DATE] 13:06" at bounding box center [731, 265] width 85 height 51
click at [705, 269] on link "[DATE] 09:17" at bounding box center [717, 268] width 34 height 8
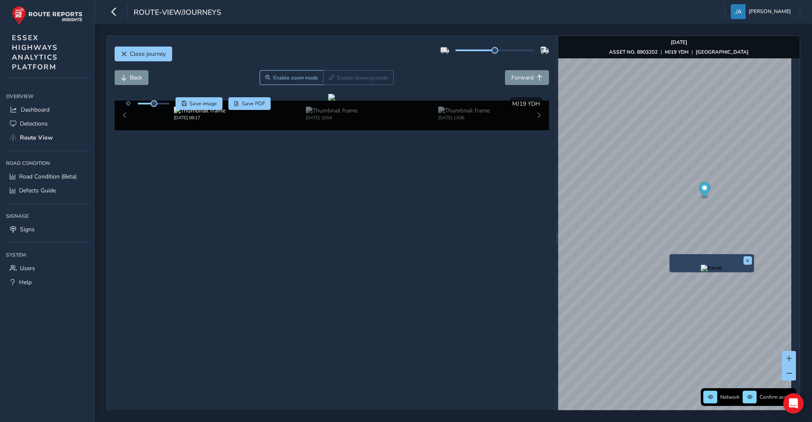
click at [701, 272] on img "Preview frame" at bounding box center [711, 268] width 21 height 7
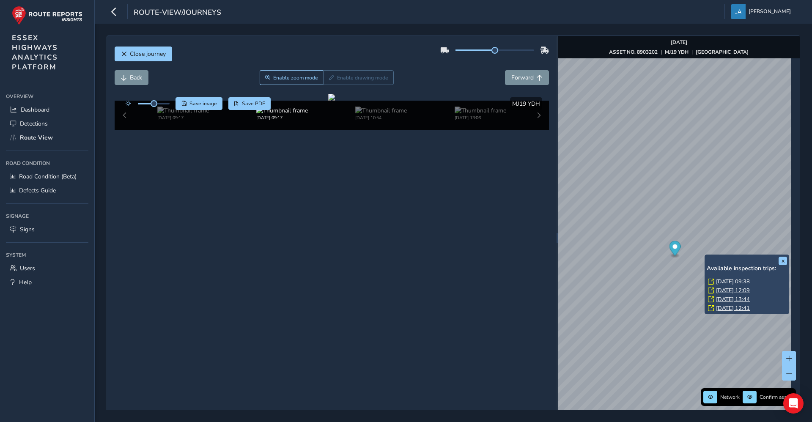
click at [727, 279] on link "[DATE] 09:38" at bounding box center [733, 282] width 34 height 8
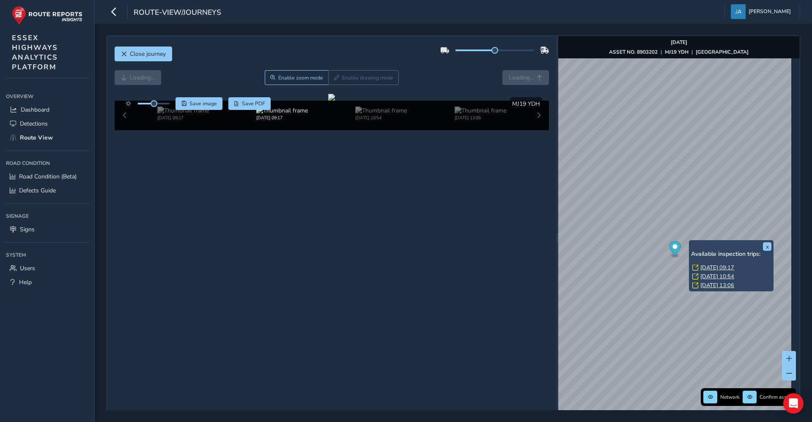
click at [691, 242] on div "x Available inspection trips: [DATE] 09:17 [DATE] 10:54 [DATE] 13:06" at bounding box center [731, 265] width 85 height 51
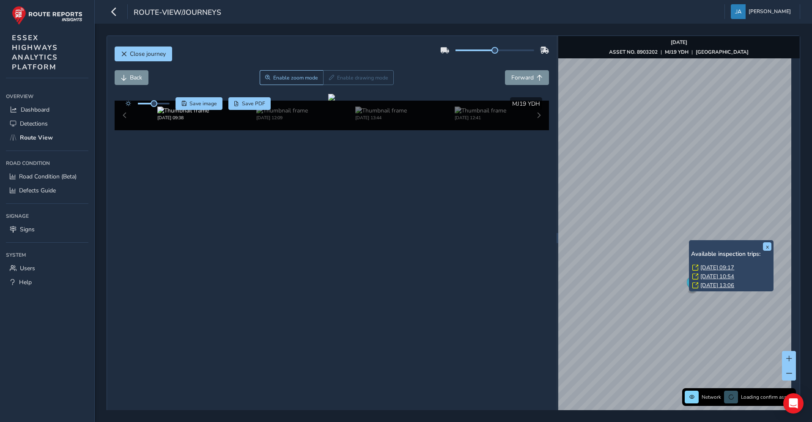
click at [715, 266] on link "[DATE] 09:17" at bounding box center [717, 268] width 34 height 8
click at [734, 273] on link "[DATE] 10:54" at bounding box center [717, 277] width 34 height 8
click at [722, 287] on link "[DATE] 13:06" at bounding box center [717, 286] width 34 height 8
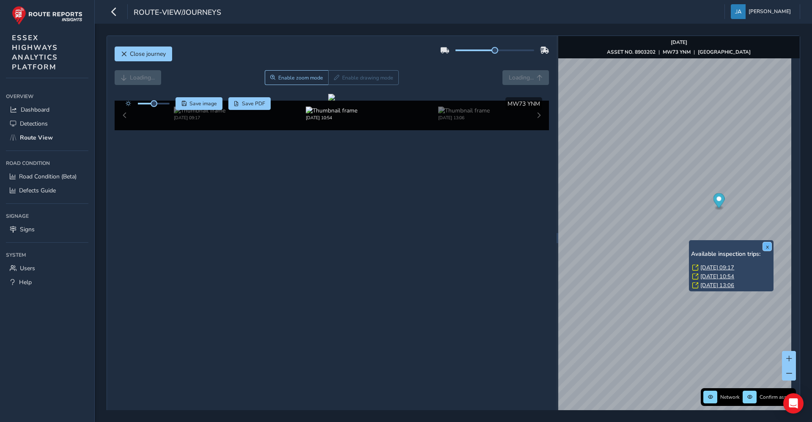
click at [769, 247] on button "x" at bounding box center [767, 246] width 8 height 8
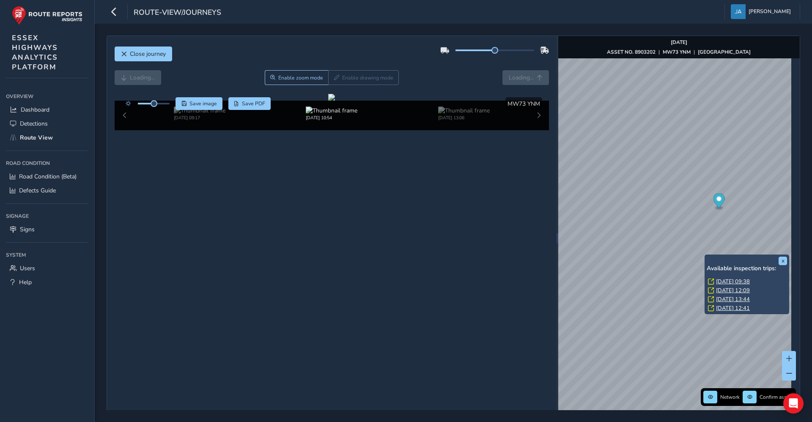
click at [731, 282] on link "[DATE] 09:38" at bounding box center [733, 282] width 34 height 8
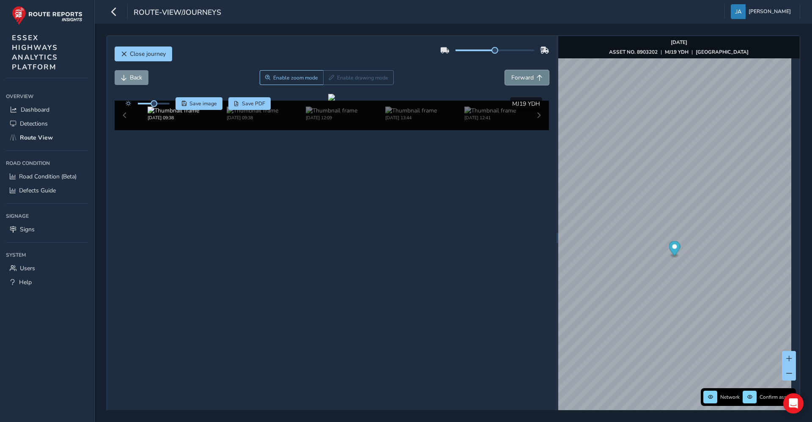
click at [514, 79] on span "Forward" at bounding box center [522, 78] width 22 height 8
click at [524, 78] on span "Forward" at bounding box center [522, 78] width 22 height 8
click at [525, 78] on span "Forward" at bounding box center [522, 78] width 22 height 8
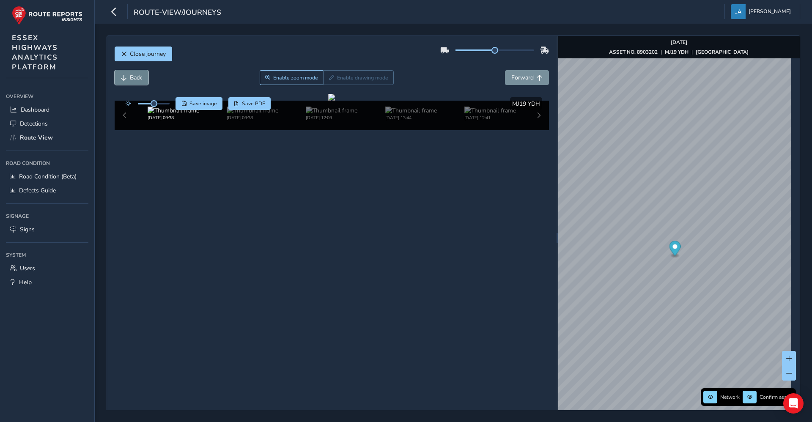
click at [136, 80] on span "Back" at bounding box center [136, 78] width 12 height 8
drag, startPoint x: 351, startPoint y: 253, endPoint x: 303, endPoint y: 191, distance: 79.0
click at [328, 101] on div at bounding box center [331, 97] width 7 height 7
